Goal: Task Accomplishment & Management: Use online tool/utility

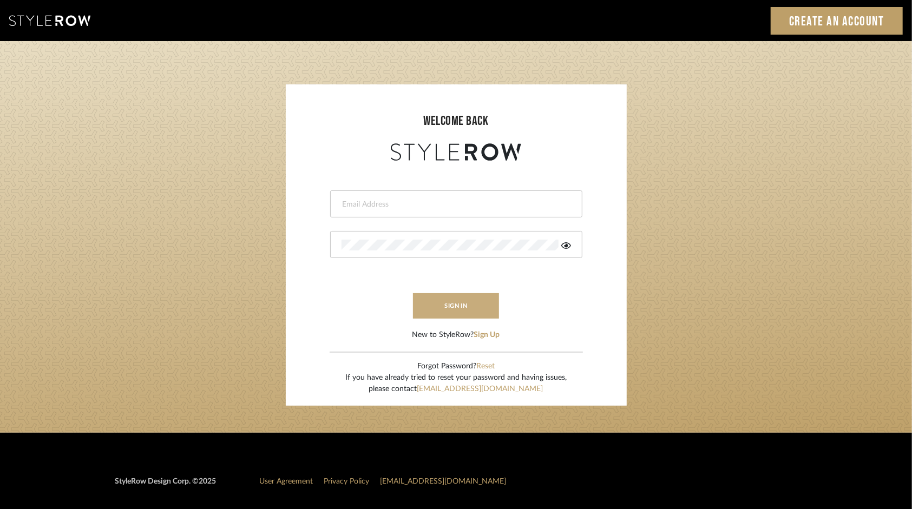
type input "tsummersb@gmail.com"
click at [456, 302] on button "sign in" at bounding box center [456, 305] width 87 height 25
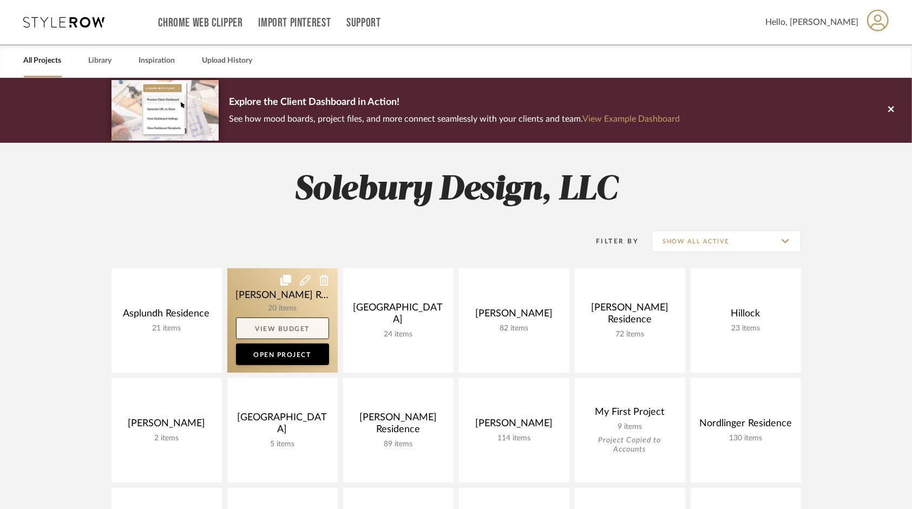
click at [286, 325] on link "View Budget" at bounding box center [282, 329] width 93 height 22
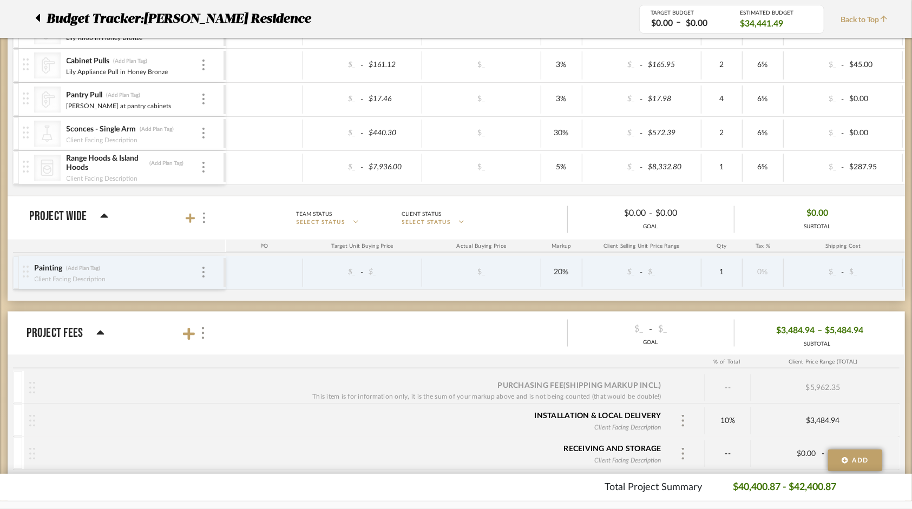
scroll to position [830, 0]
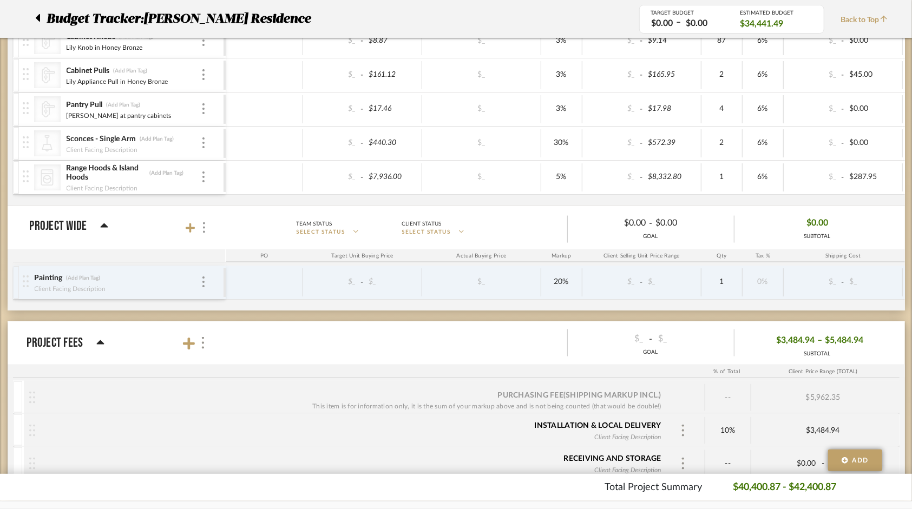
click at [97, 341] on icon at bounding box center [100, 343] width 8 height 13
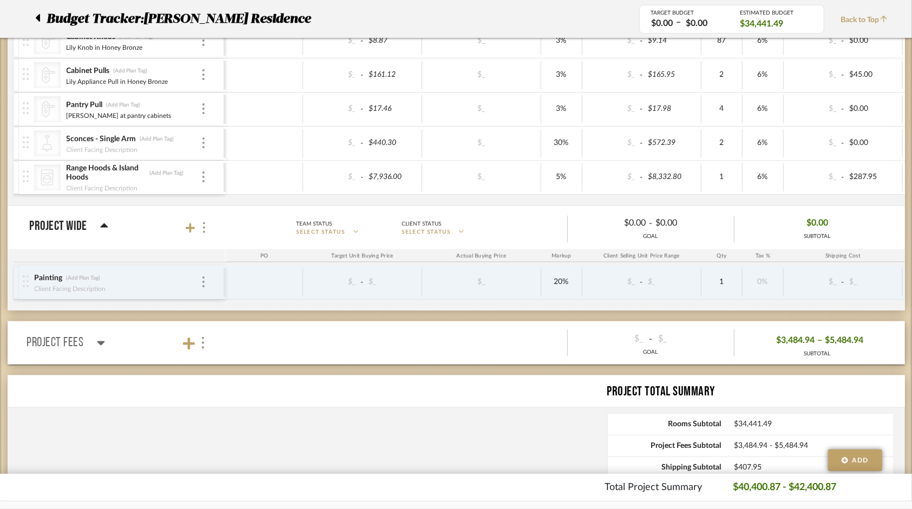
click at [97, 341] on icon at bounding box center [101, 343] width 8 height 13
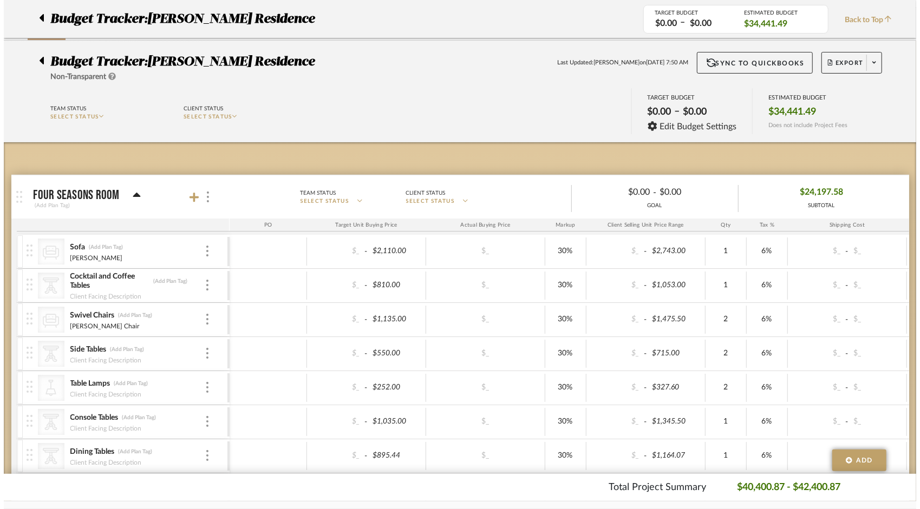
scroll to position [0, 0]
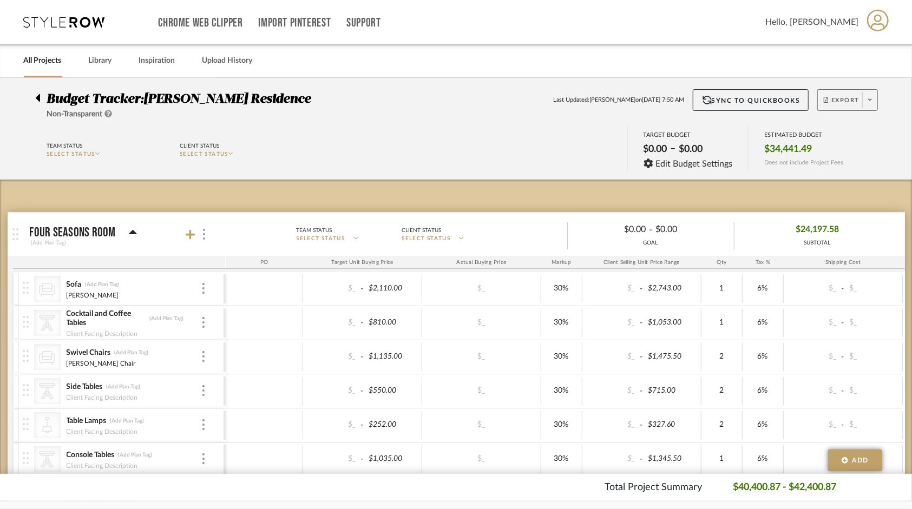
click at [868, 100] on span at bounding box center [869, 100] width 15 height 16
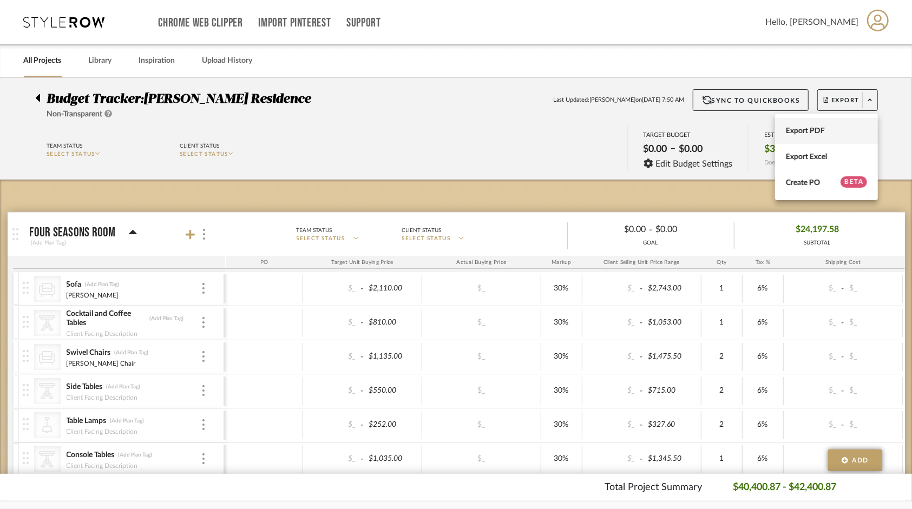
click at [808, 135] on span "Export PDF" at bounding box center [826, 131] width 81 height 9
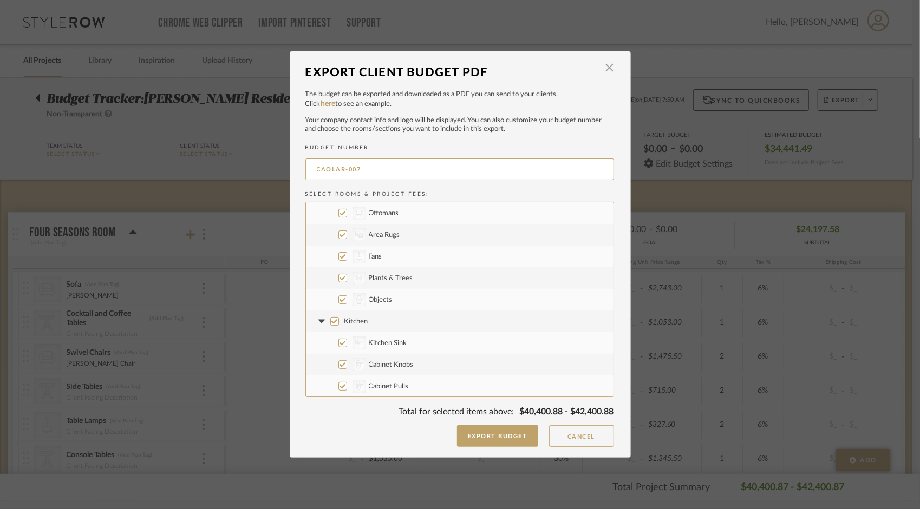
scroll to position [271, 0]
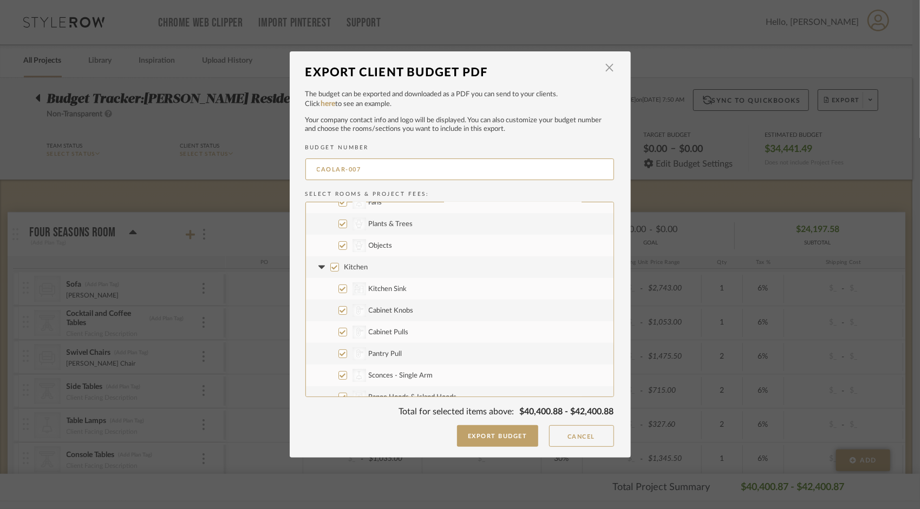
click at [330, 267] on input "Kitchen" at bounding box center [334, 267] width 9 height 9
checkbox input "false"
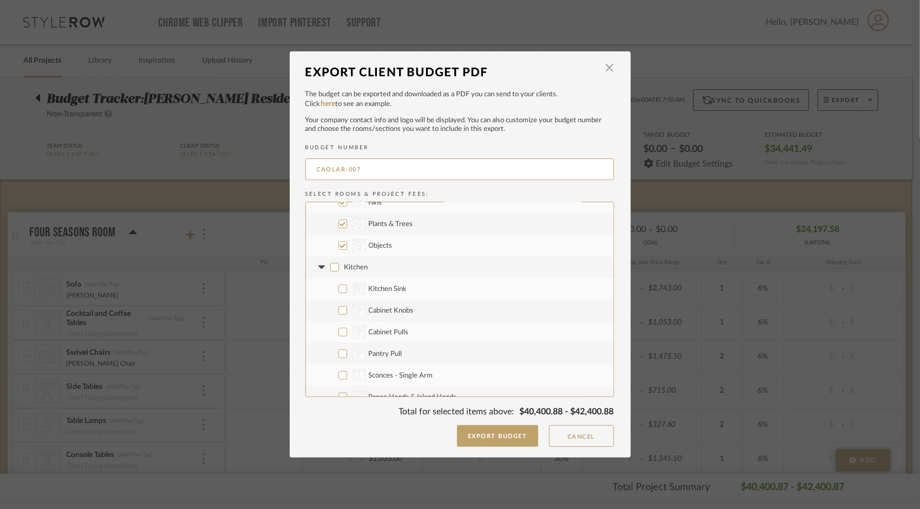
checkbox input "false"
click at [316, 267] on icon at bounding box center [321, 267] width 11 height 4
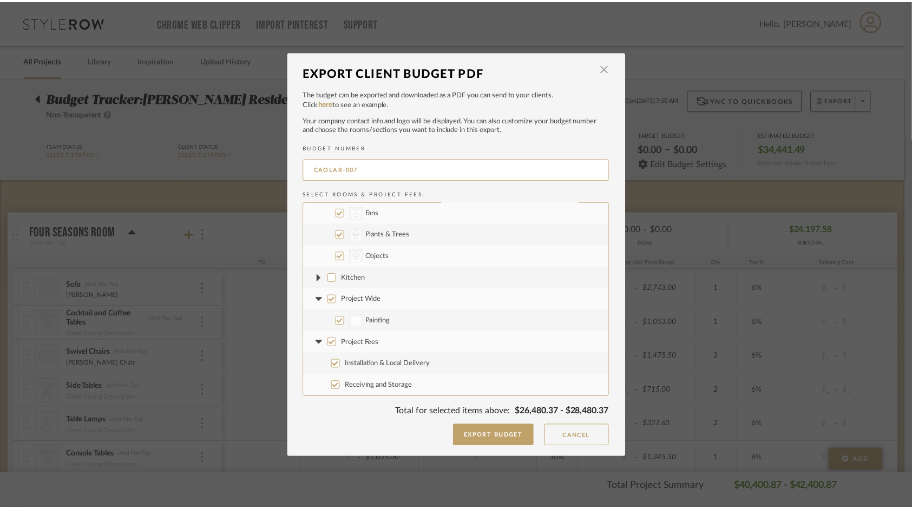
scroll to position [260, 0]
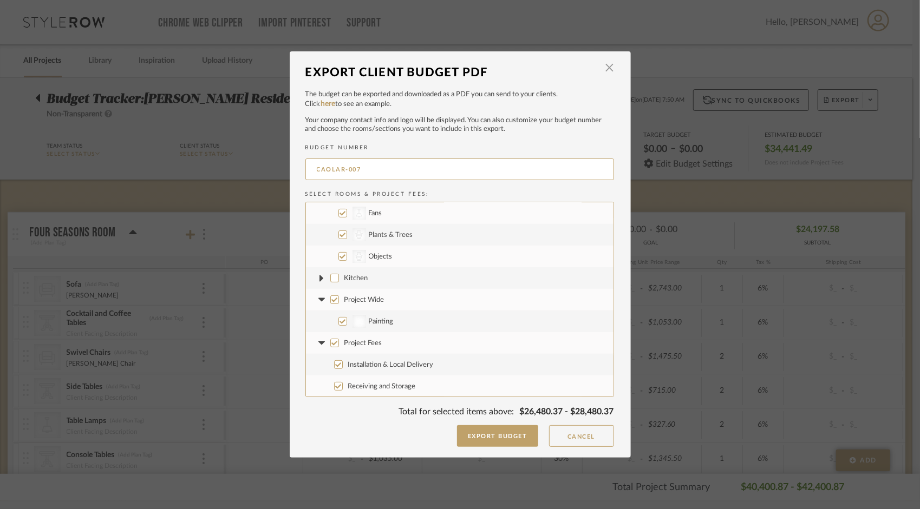
click at [342, 320] on input "Painting" at bounding box center [342, 321] width 9 height 9
checkbox input "false"
click at [600, 438] on button "Cancel" at bounding box center [581, 436] width 65 height 22
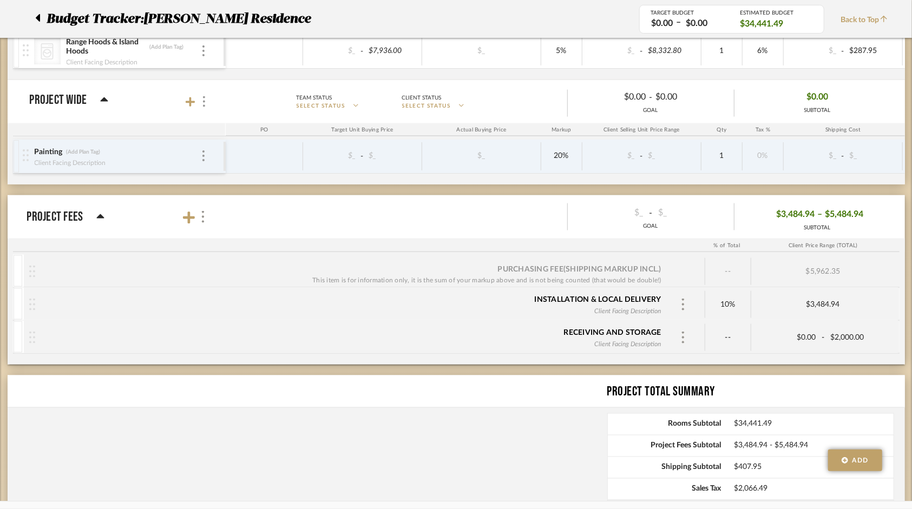
scroll to position [939, 0]
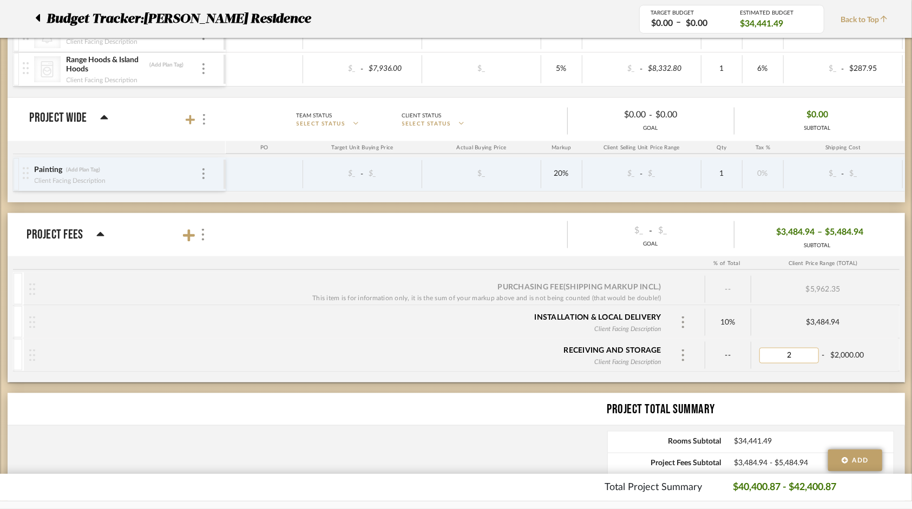
type input "$2.00"
type input "2000"
type input "3500"
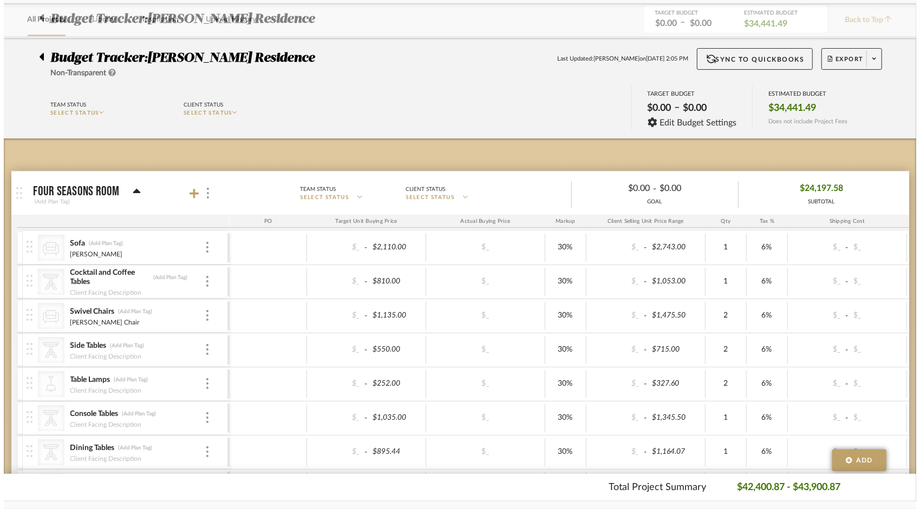
scroll to position [0, 0]
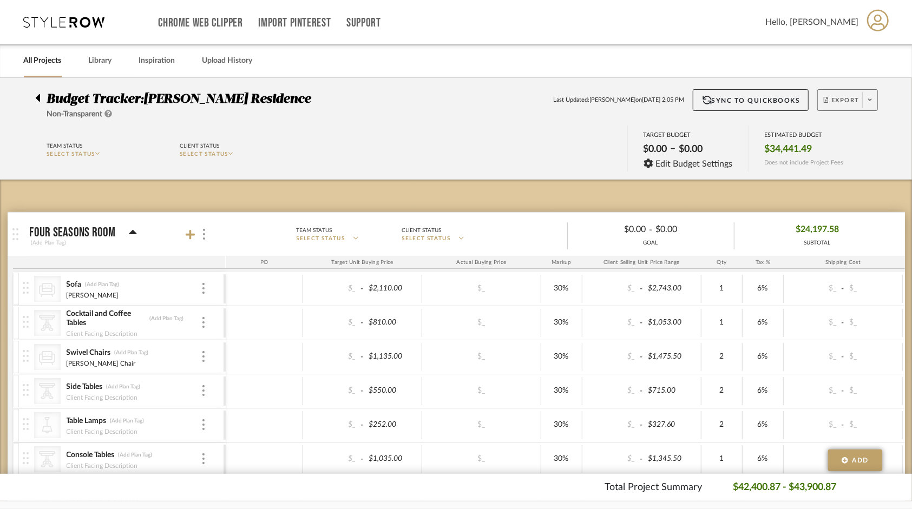
click at [846, 97] on span "Export" at bounding box center [842, 104] width 36 height 16
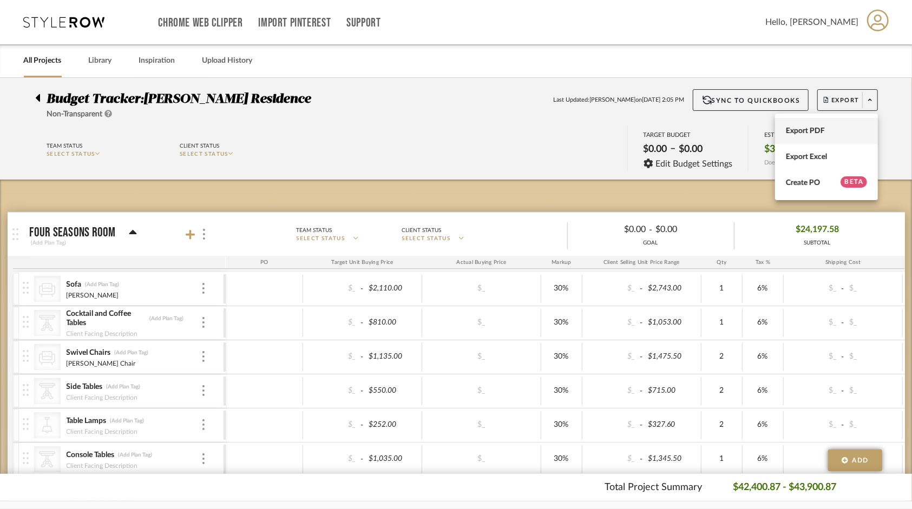
click at [817, 126] on button "Export PDF" at bounding box center [826, 131] width 103 height 26
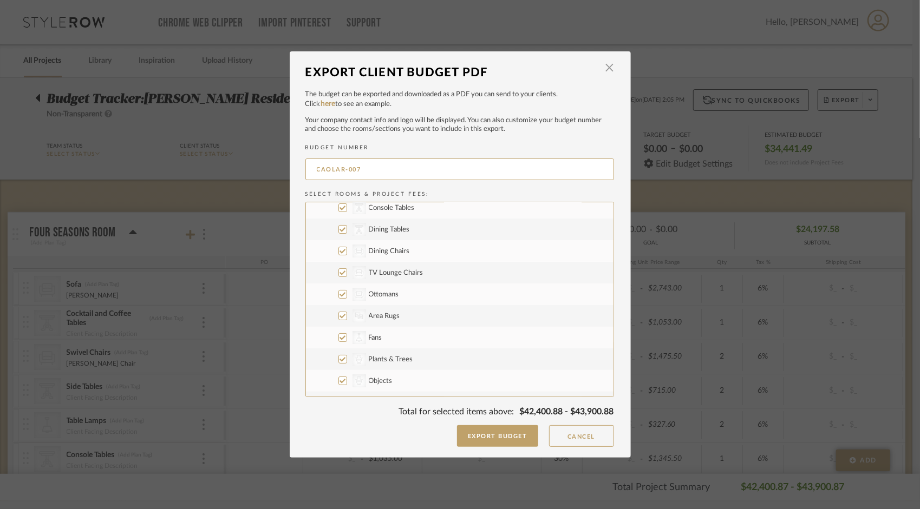
scroll to position [271, 0]
click at [331, 267] on input "Kitchen" at bounding box center [334, 267] width 9 height 9
checkbox input "false"
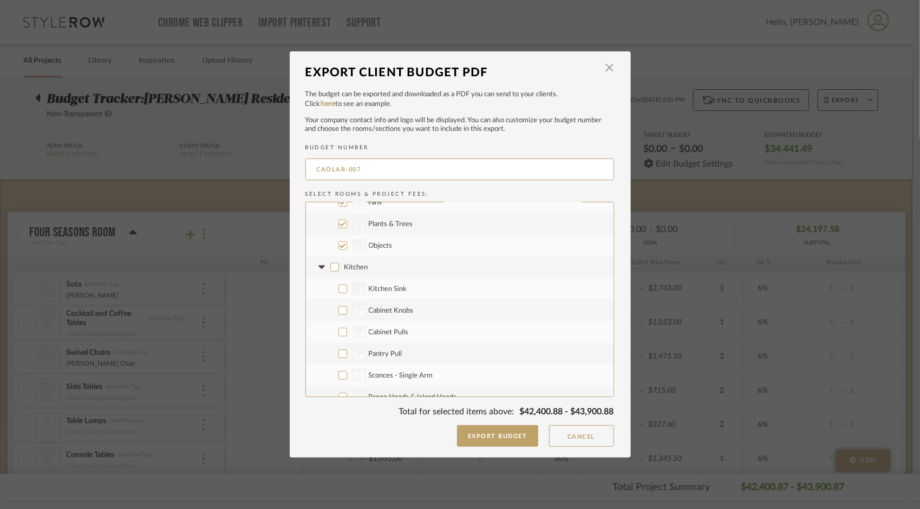
checkbox input "false"
click at [325, 267] on label "Kitchen" at bounding box center [459, 268] width 307 height 22
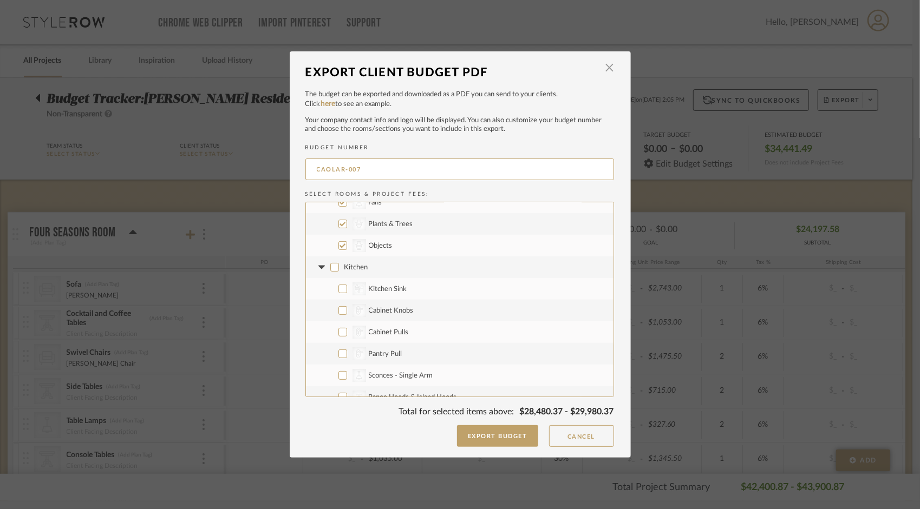
click at [330, 267] on input "Kitchen" at bounding box center [334, 267] width 9 height 9
checkbox input "true"
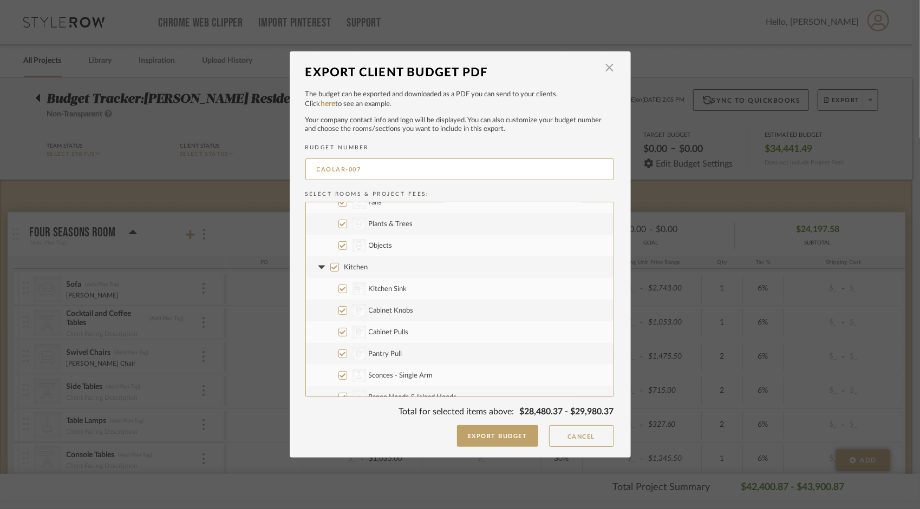
checkbox input "true"
click at [330, 265] on input "Kitchen" at bounding box center [334, 267] width 9 height 9
checkbox input "false"
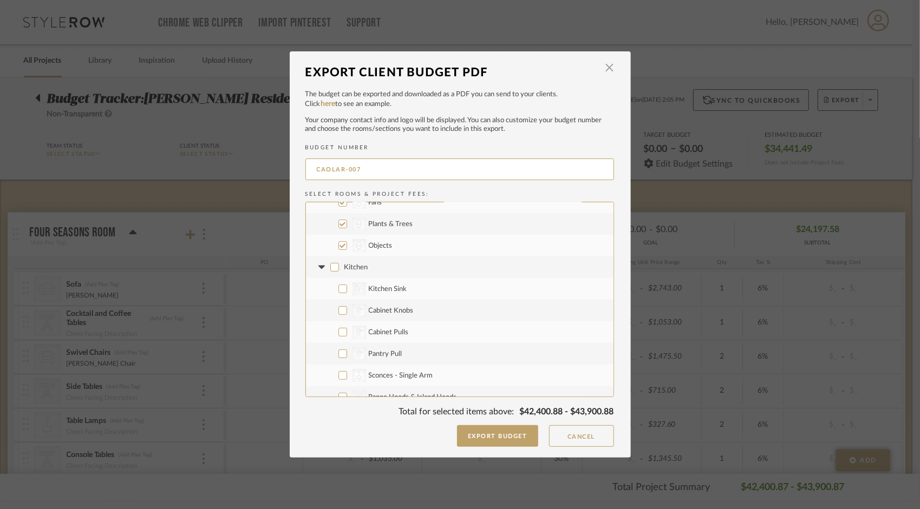
checkbox input "false"
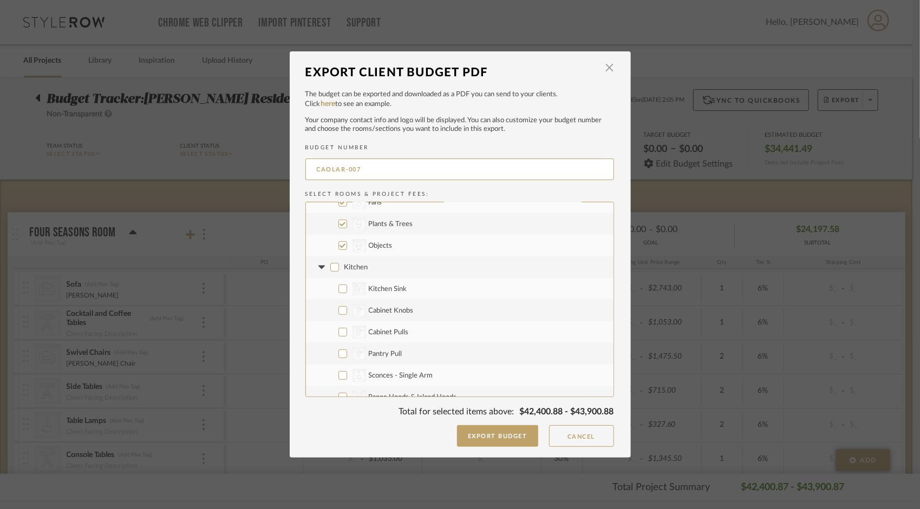
checkbox input "false"
click at [318, 266] on icon at bounding box center [321, 267] width 6 height 4
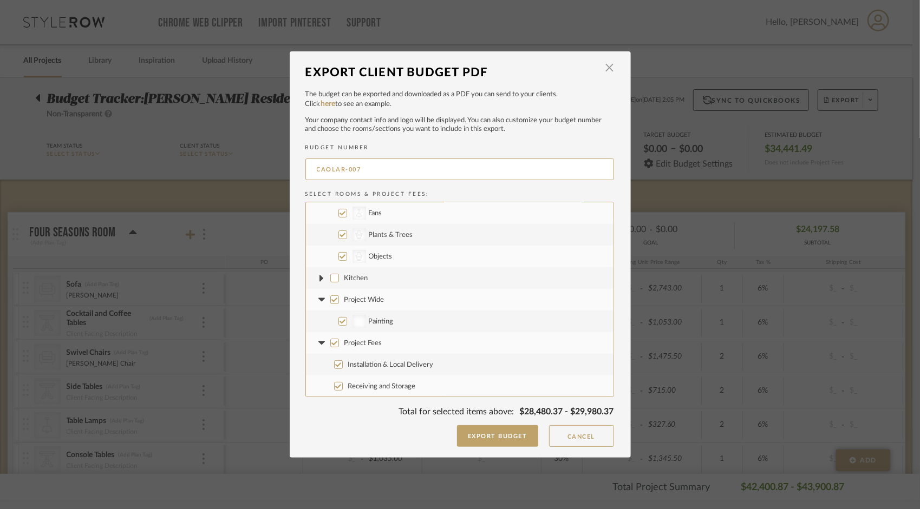
click at [331, 299] on input "Project Wide" at bounding box center [334, 300] width 9 height 9
checkbox input "false"
click at [318, 300] on icon at bounding box center [321, 300] width 6 height 4
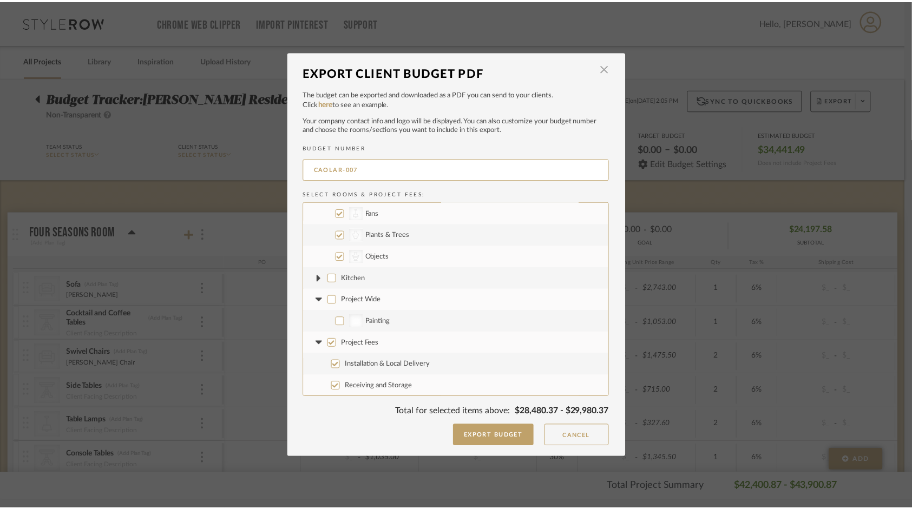
scroll to position [238, 0]
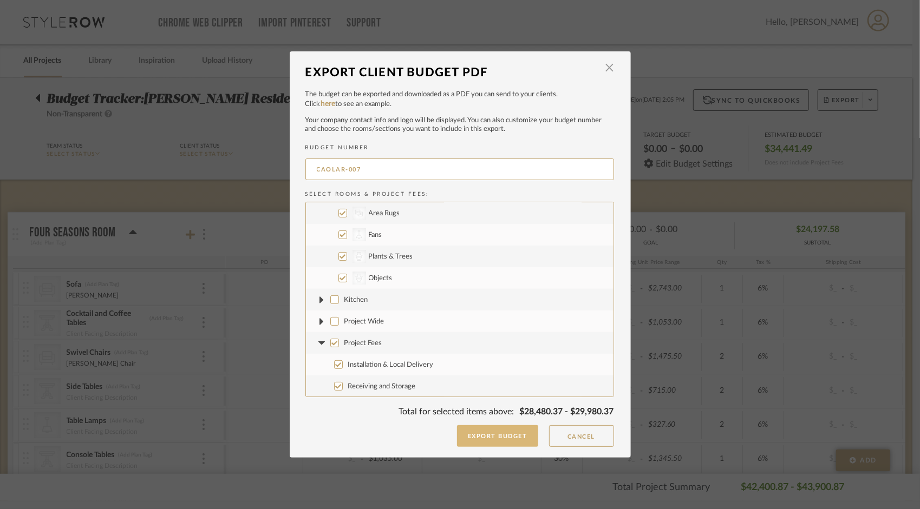
click at [513, 428] on button "Export Budget" at bounding box center [497, 436] width 81 height 22
